Goal: Transaction & Acquisition: Purchase product/service

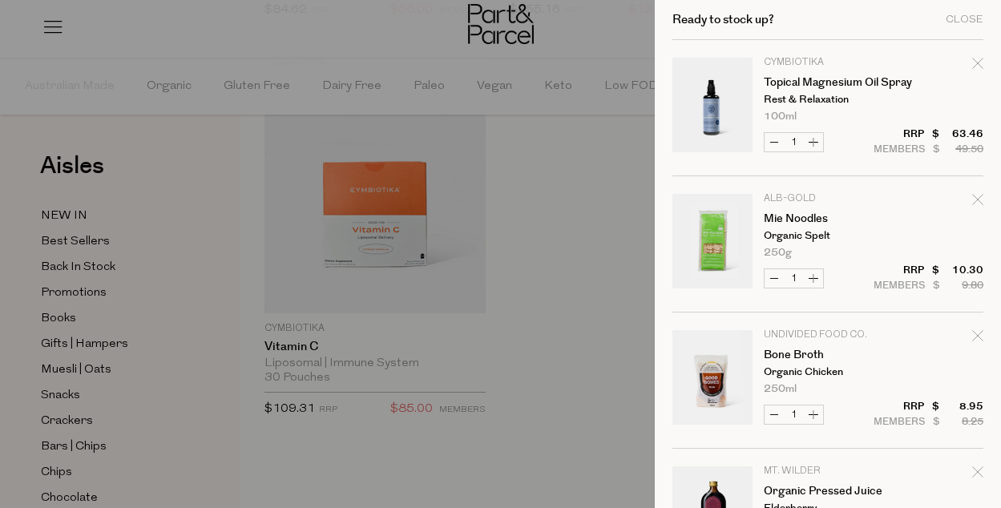
click at [943, 22] on link "8" at bounding box center [951, 30] width 16 height 17
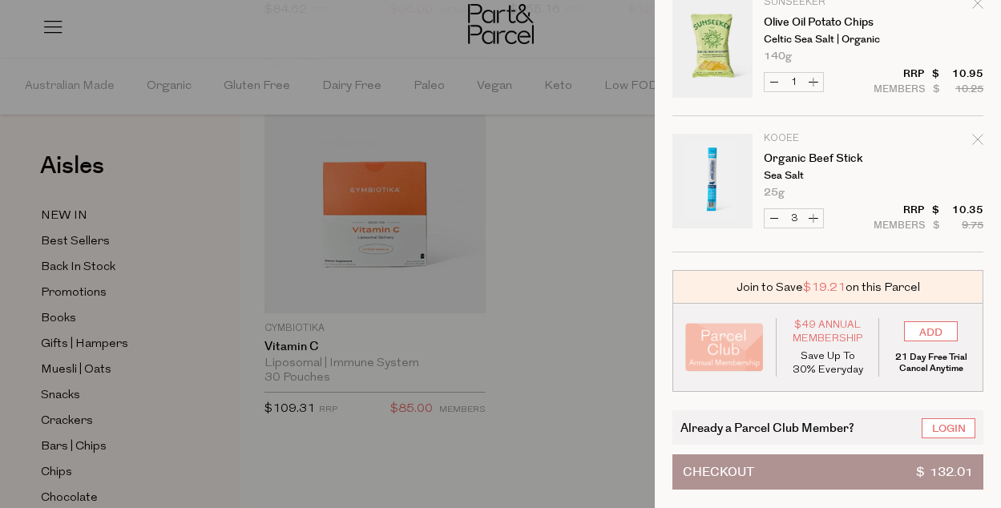
click at [42, 25] on link at bounding box center [53, 33] width 22 height 17
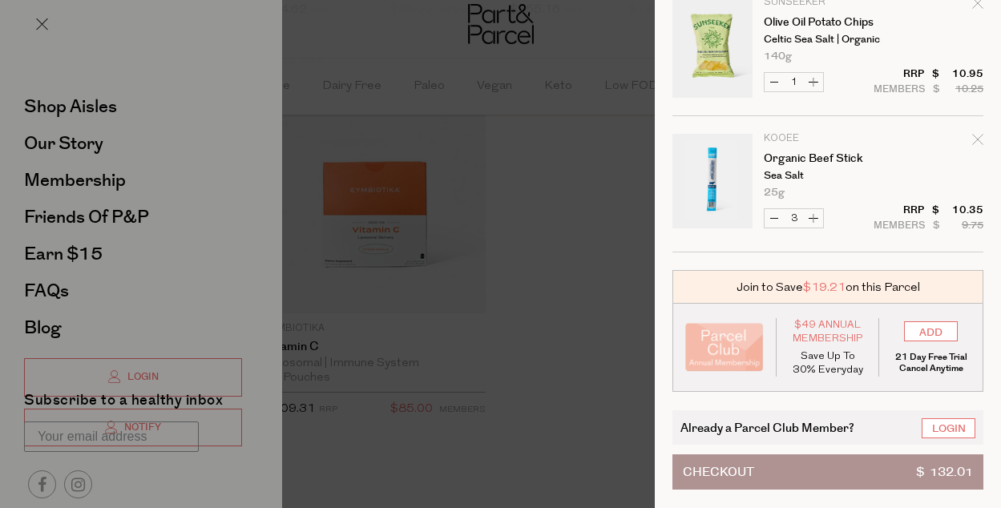
click at [42, 25] on link at bounding box center [53, 33] width 22 height 17
click at [50, 181] on div at bounding box center [500, 254] width 1001 height 508
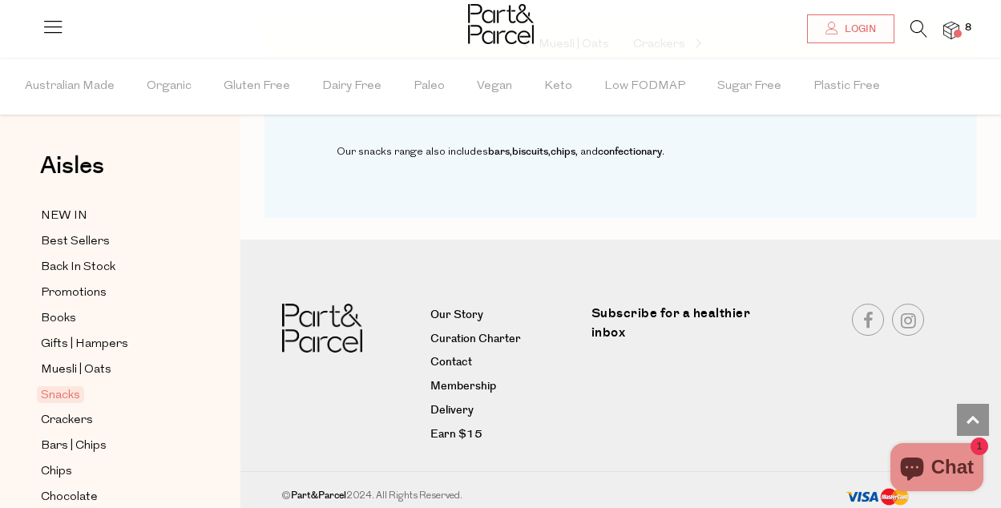
scroll to position [2648, 0]
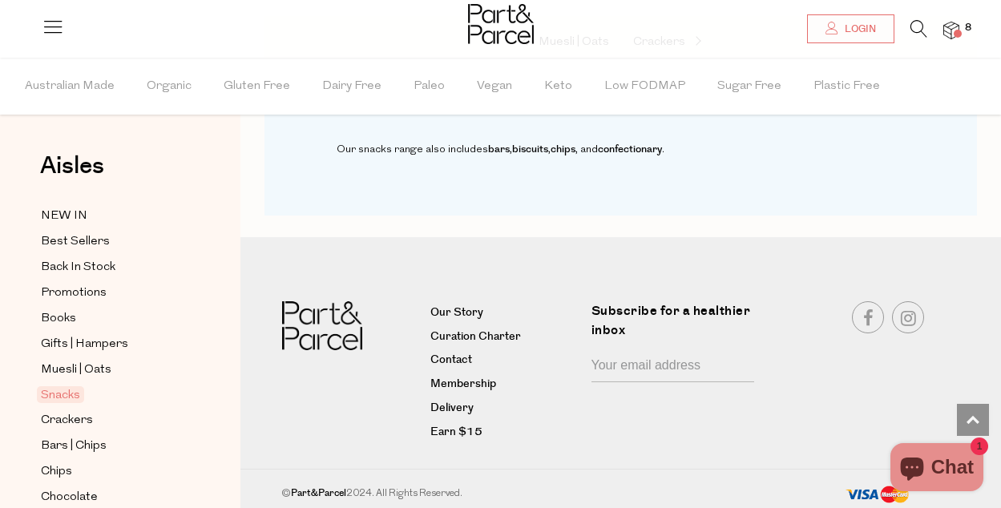
click at [279, 193] on div "Our snacks range also includes bars , biscuits , chips , and confectionary ." at bounding box center [620, 153] width 712 height 123
